Goal: Transaction & Acquisition: Purchase product/service

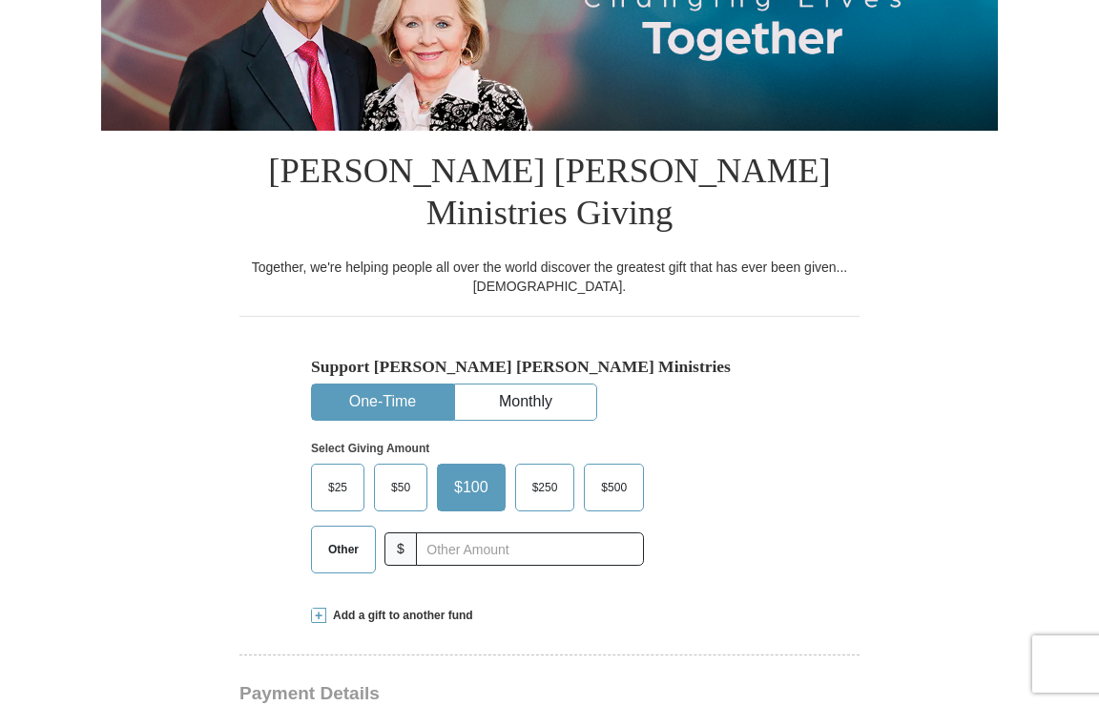
scroll to position [299, 0]
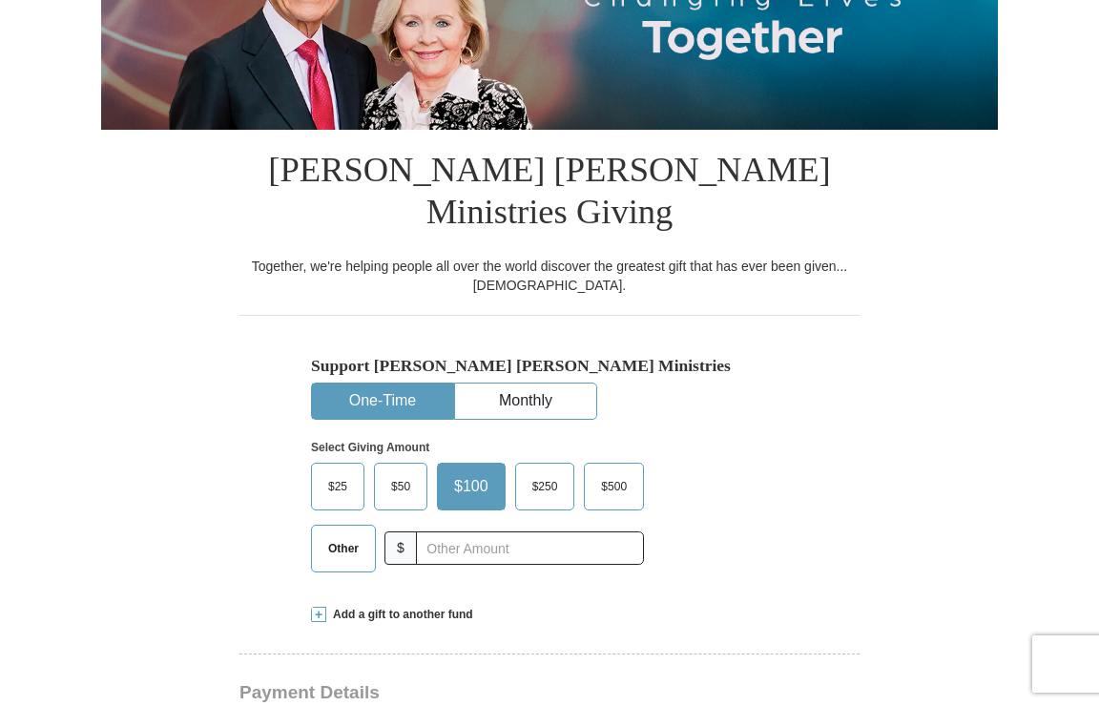
click at [339, 472] on span "$25" at bounding box center [338, 486] width 38 height 29
click at [0, 0] on input "$25" at bounding box center [0, 0] width 0 height 0
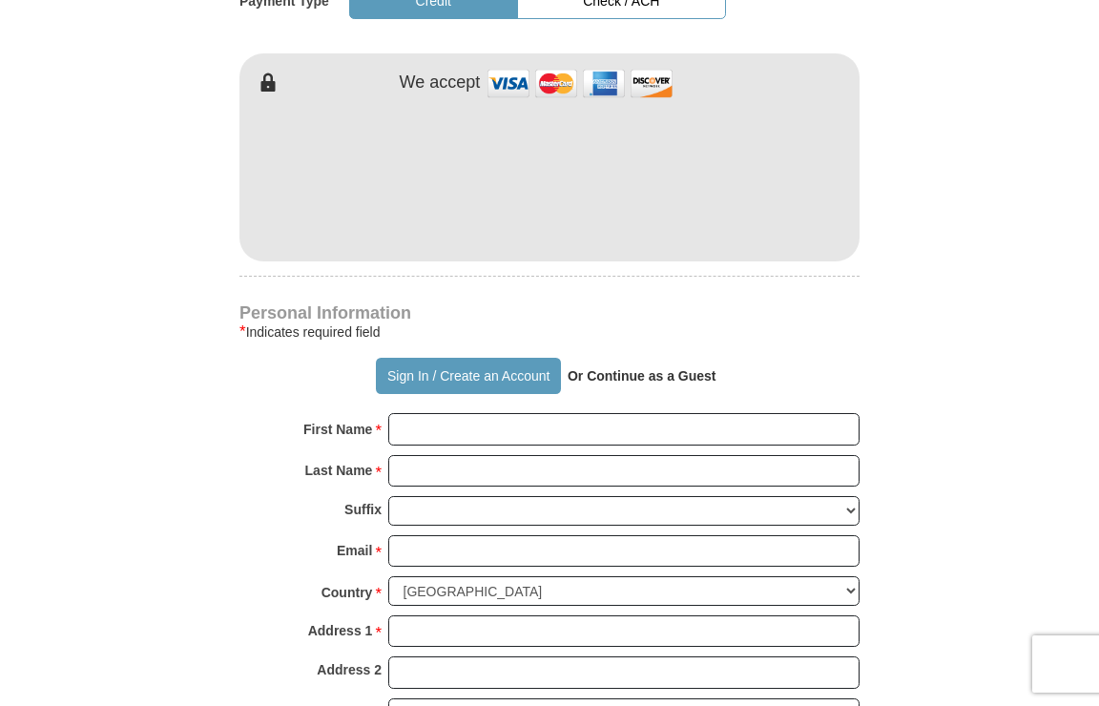
scroll to position [1033, 0]
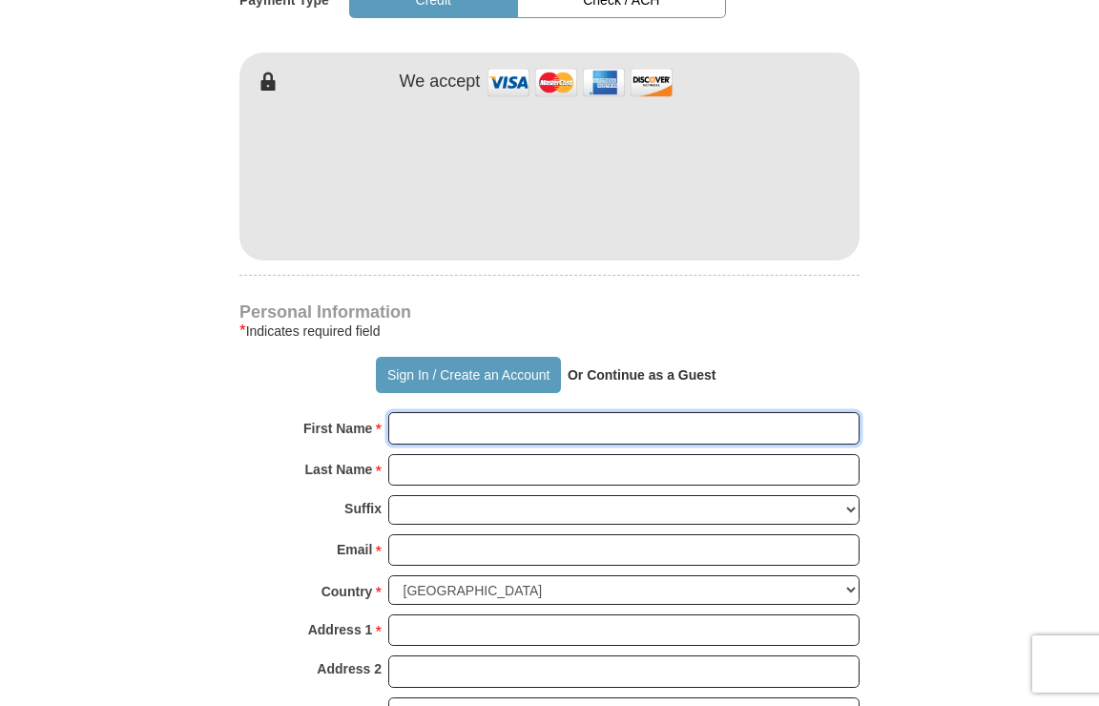
click at [473, 412] on input "First Name *" at bounding box center [623, 428] width 471 height 32
type input "[PERSON_NAME]"
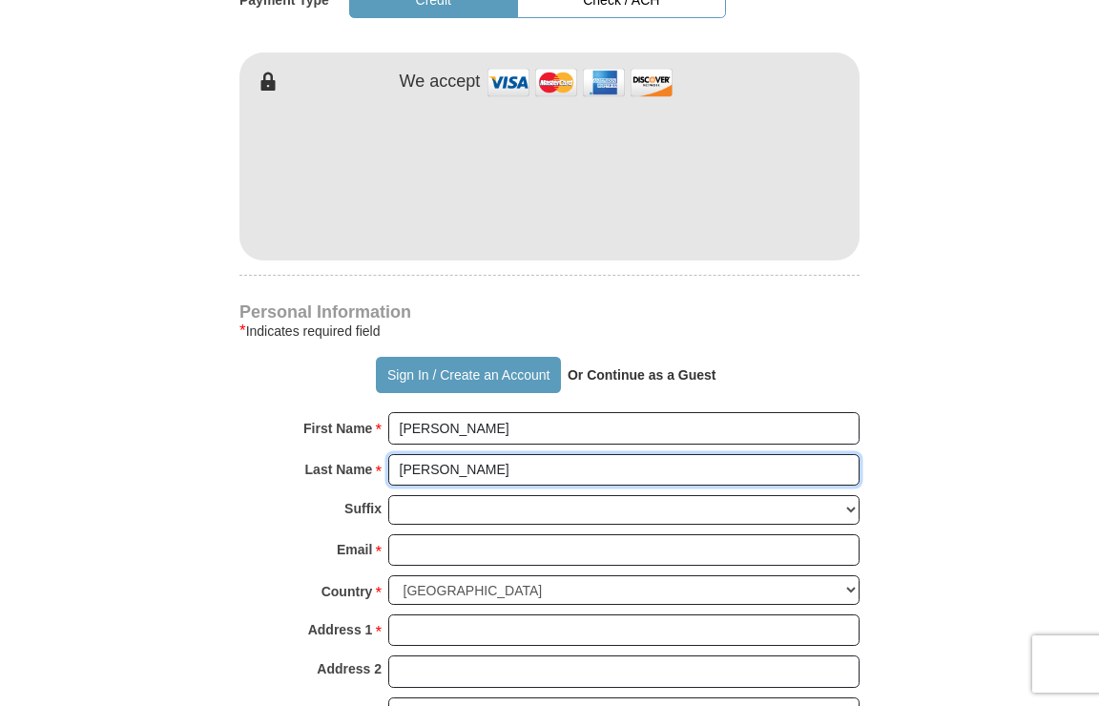
type input "[PERSON_NAME]"
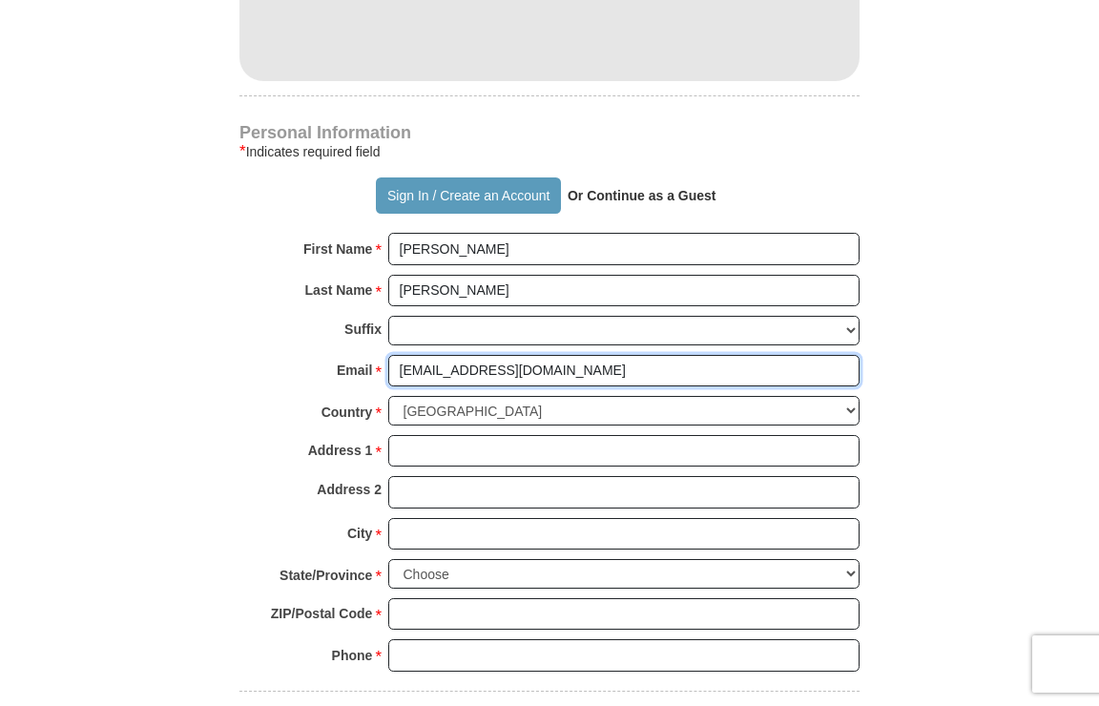
scroll to position [1213, 0]
type input "[EMAIL_ADDRESS][DOMAIN_NAME]"
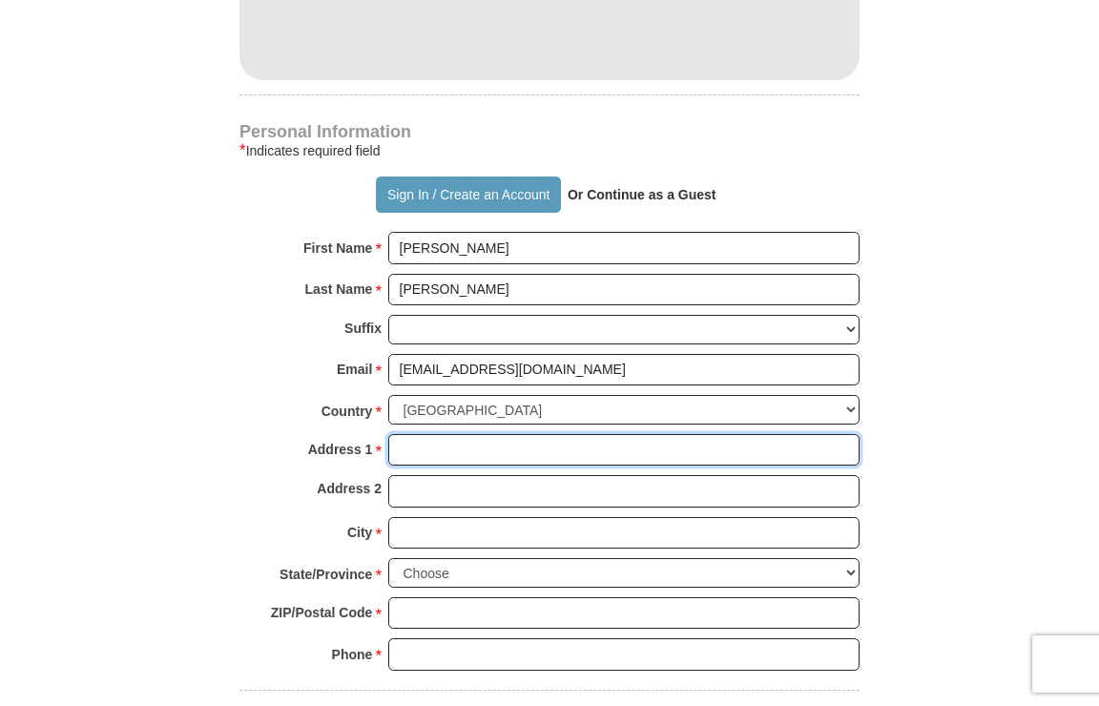
click at [445, 434] on input "Address 1 *" at bounding box center [623, 450] width 471 height 32
type input "[STREET_ADDRESS][PERSON_NAME]"
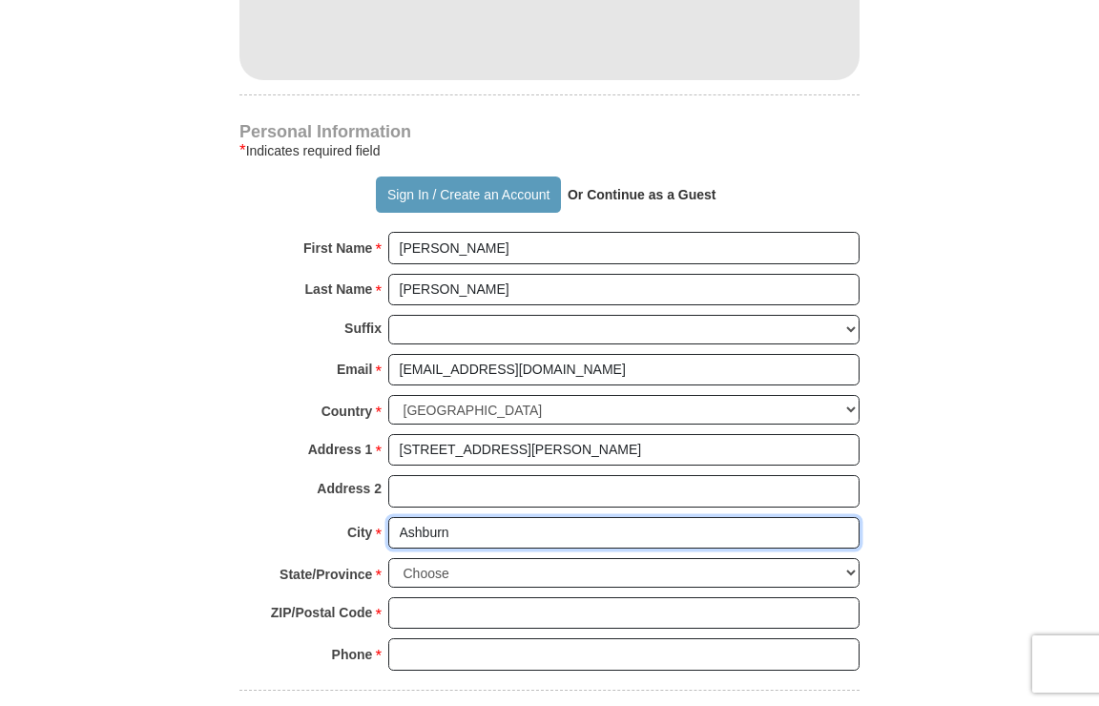
scroll to position [1291, 0]
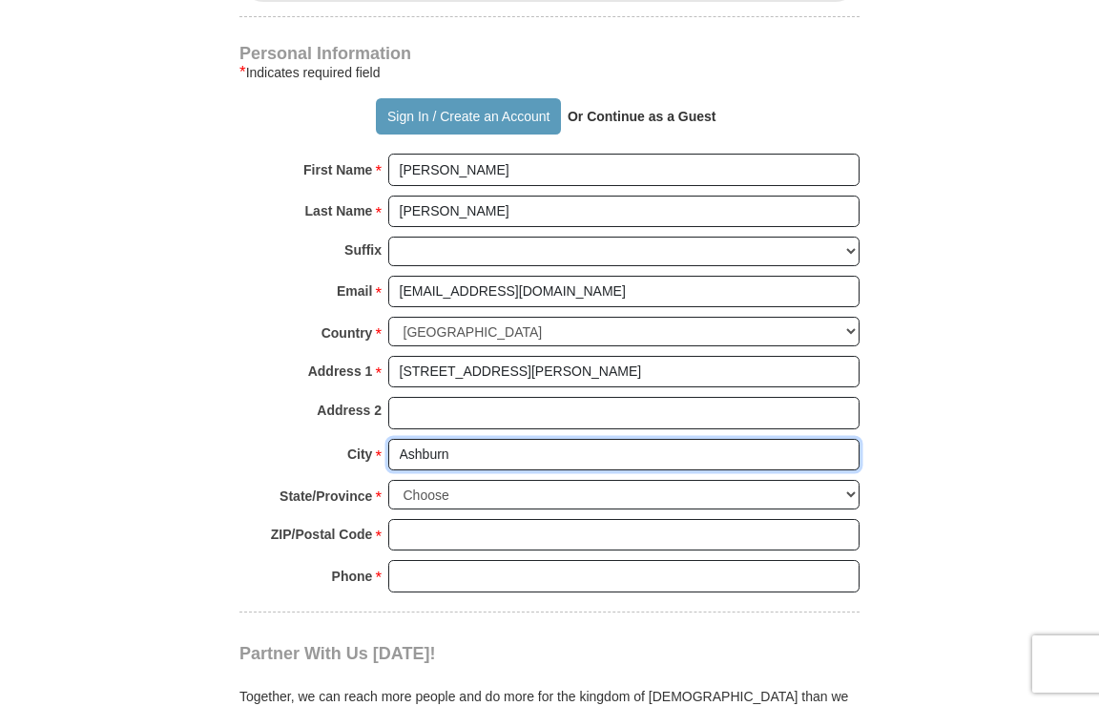
type input "Ashburn"
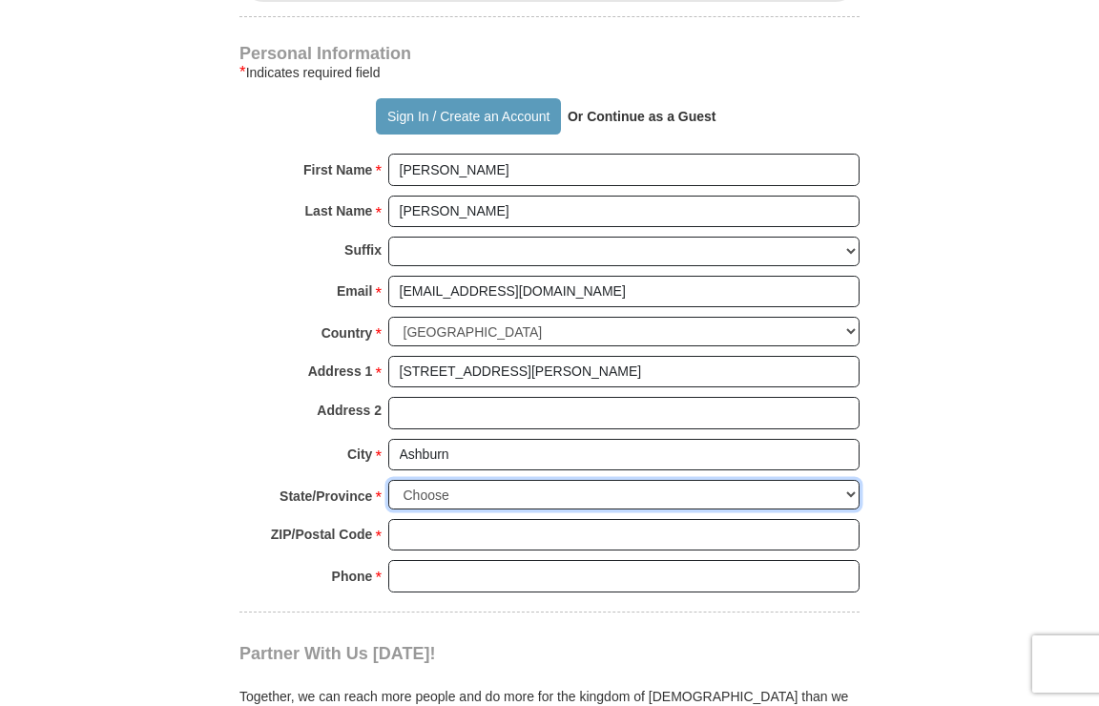
click at [456, 480] on select "Choose [US_STATE] [US_STATE] [US_STATE] [US_STATE] [US_STATE] Armed Forces Amer…" at bounding box center [623, 495] width 471 height 30
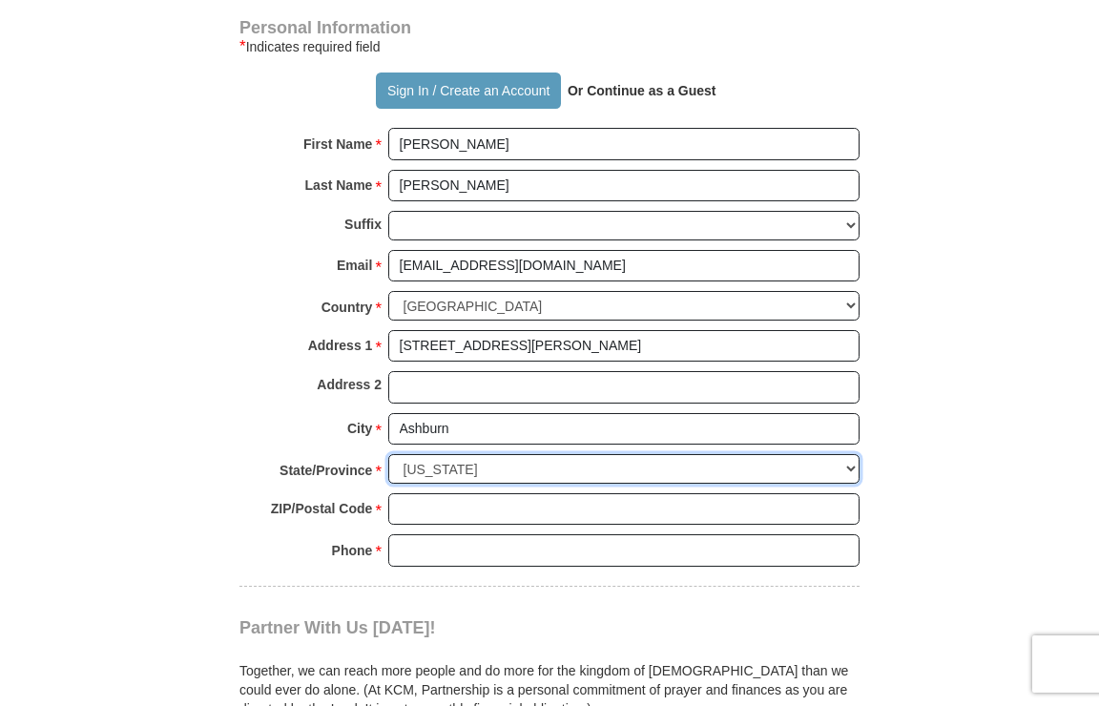
scroll to position [1320, 0]
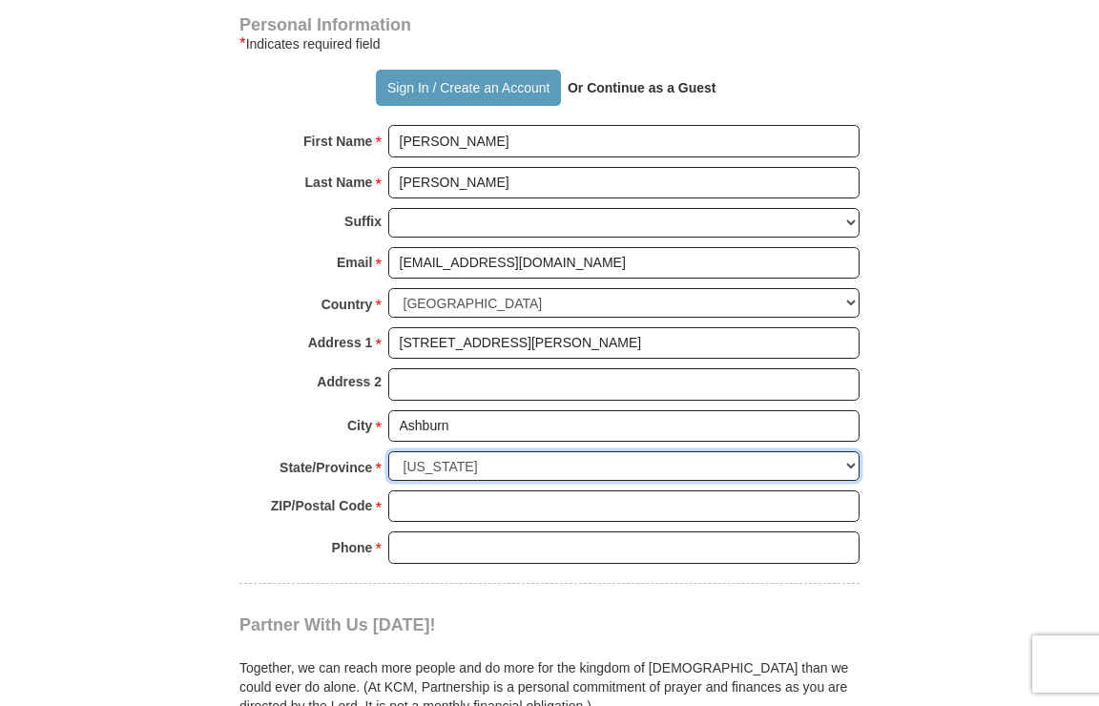
click at [459, 451] on select "Choose [US_STATE] [US_STATE] [US_STATE] [US_STATE] [US_STATE] Armed Forces Amer…" at bounding box center [623, 466] width 471 height 30
select select "VA"
click at [388, 451] on select "Choose [US_STATE] [US_STATE] [US_STATE] [US_STATE] [US_STATE] Armed Forces Amer…" at bounding box center [623, 466] width 471 height 30
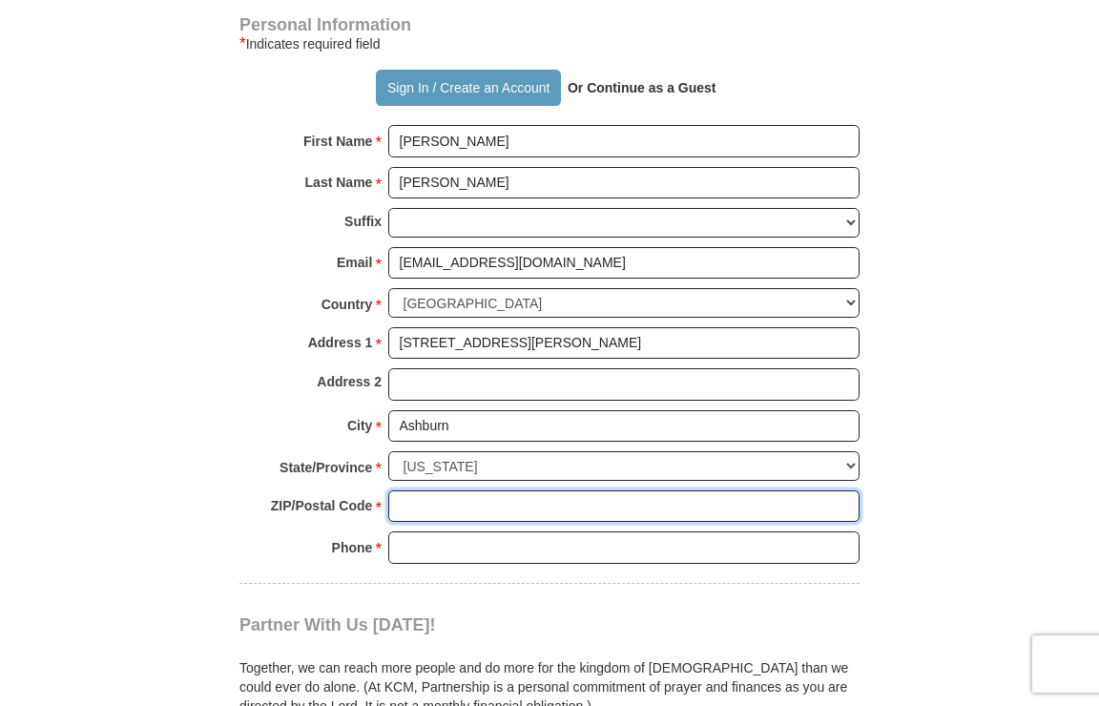
click at [433, 490] on input "ZIP/Postal Code *" at bounding box center [623, 506] width 471 height 32
type input "20148"
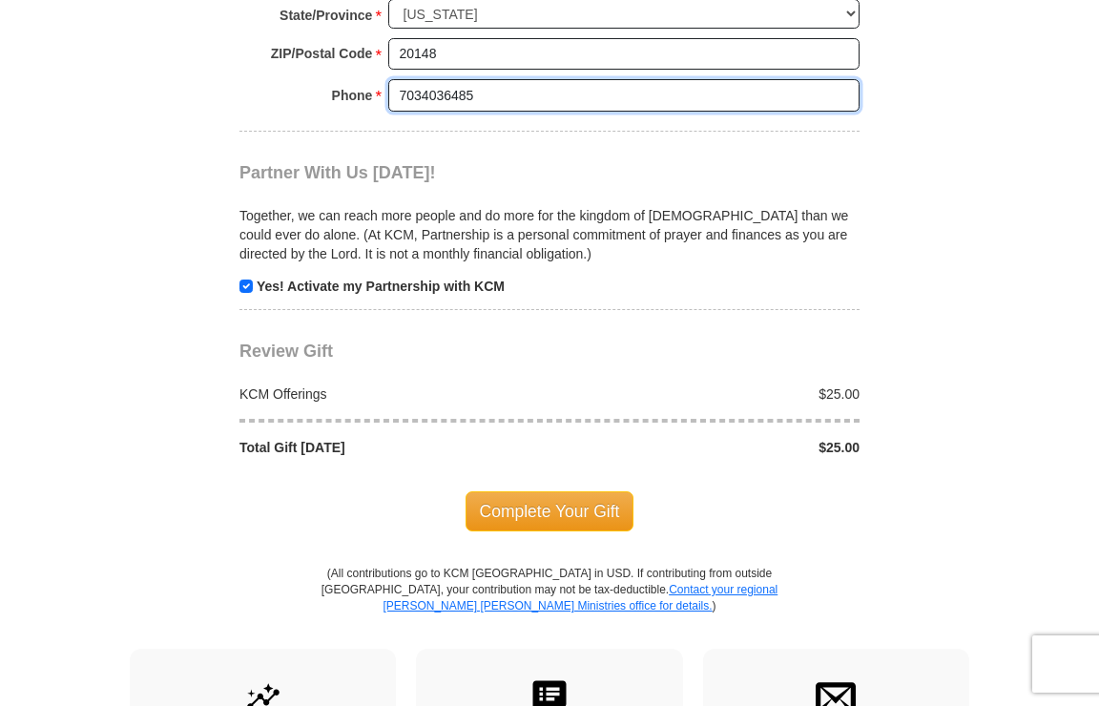
scroll to position [1775, 0]
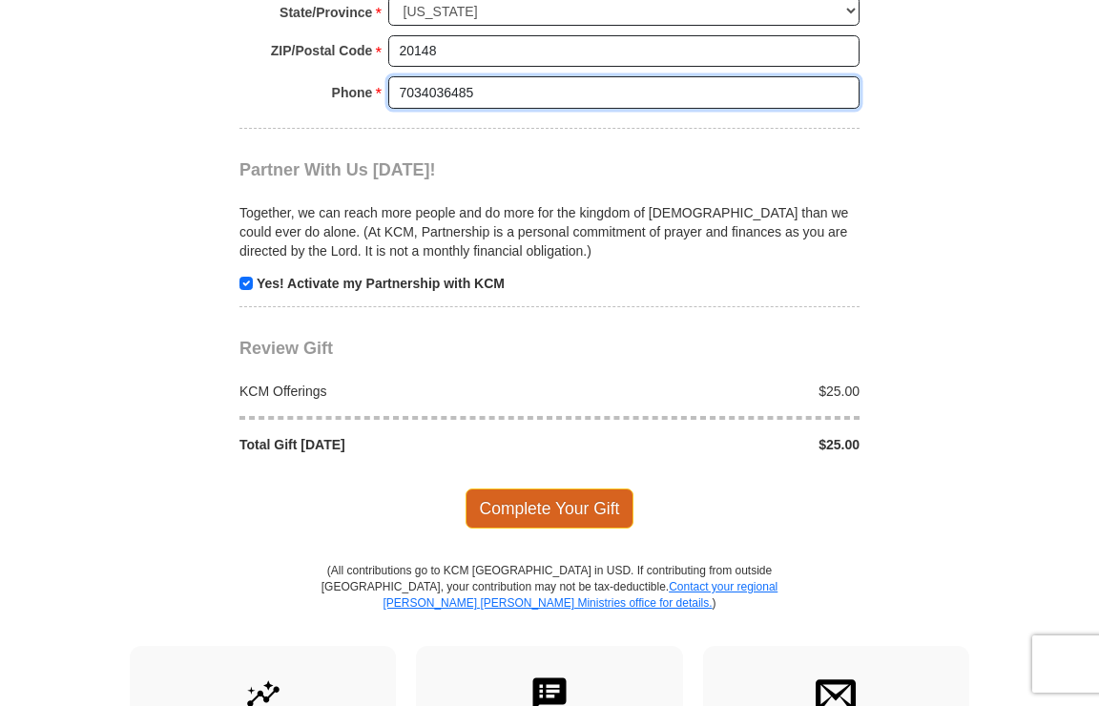
type input "7034036485"
click at [576, 488] on span "Complete Your Gift" at bounding box center [549, 508] width 169 height 40
